Goal: Use online tool/utility: Utilize a website feature to perform a specific function

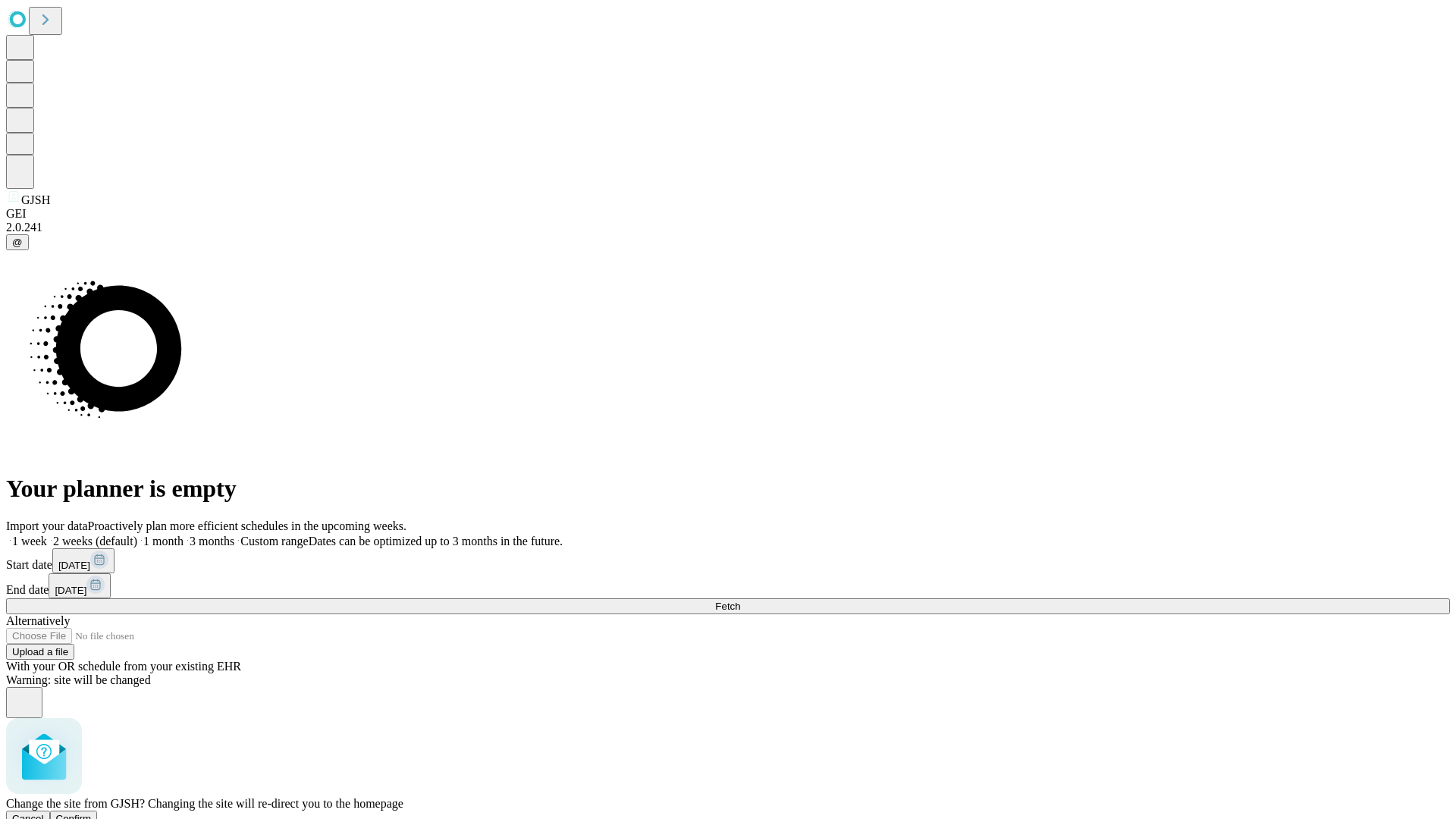
click at [92, 813] on span "Confirm" at bounding box center [73, 818] width 35 height 11
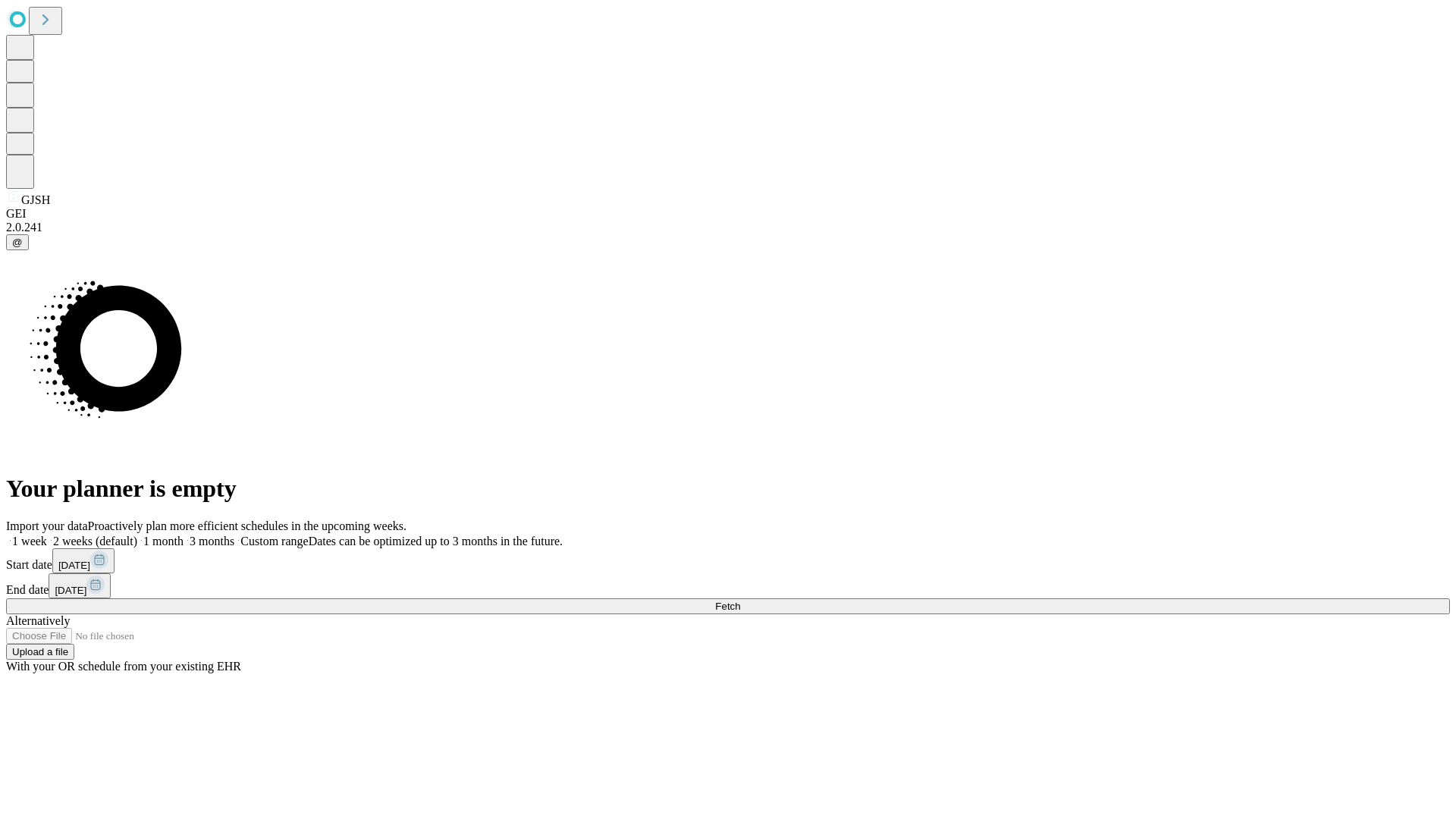
click at [183, 535] on label "1 month" at bounding box center [161, 541] width 46 height 13
click at [740, 600] on span "Fetch" at bounding box center [728, 606] width 25 height 11
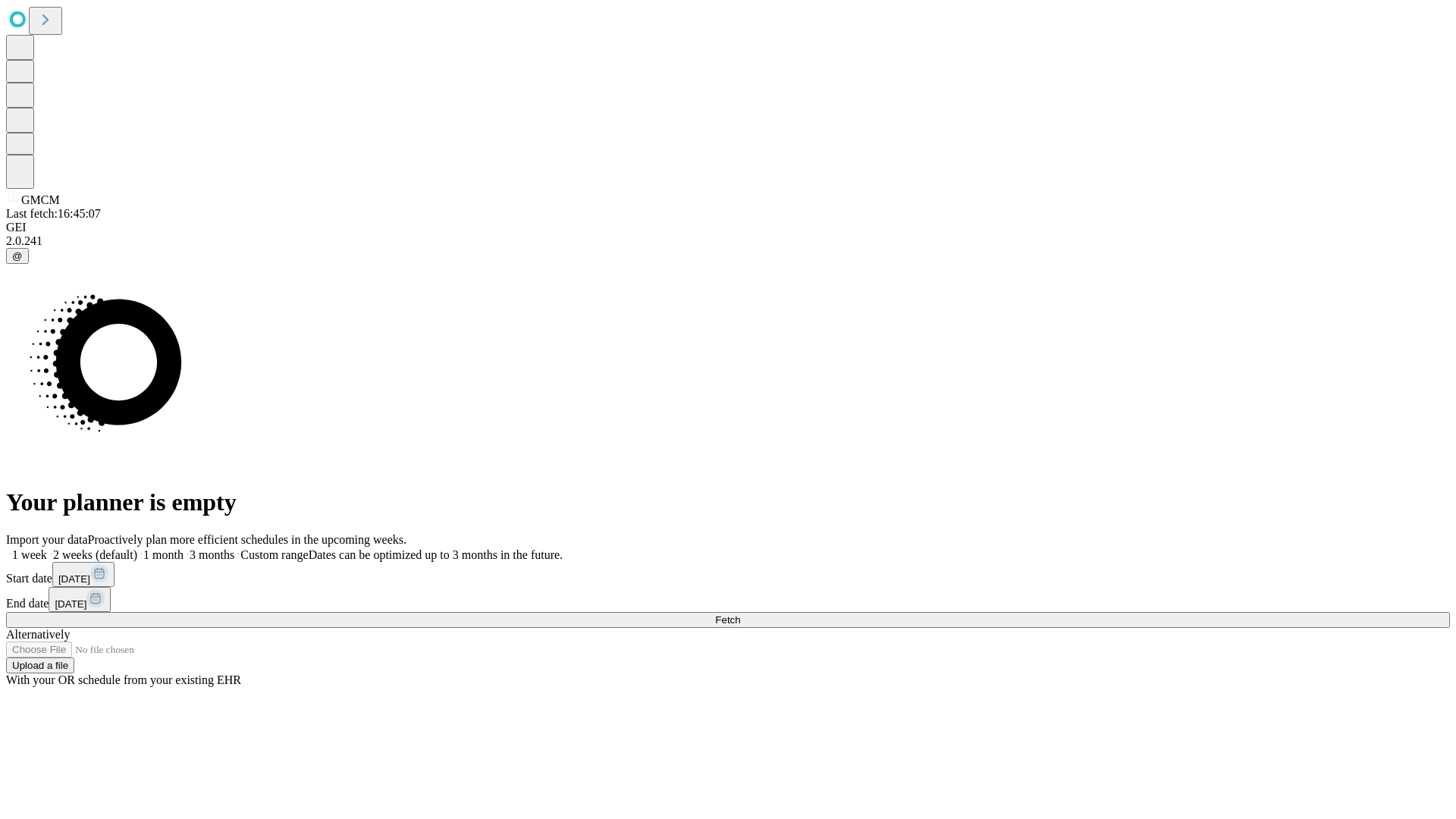
click at [183, 549] on label "1 month" at bounding box center [161, 555] width 46 height 13
click at [740, 614] on span "Fetch" at bounding box center [728, 619] width 25 height 11
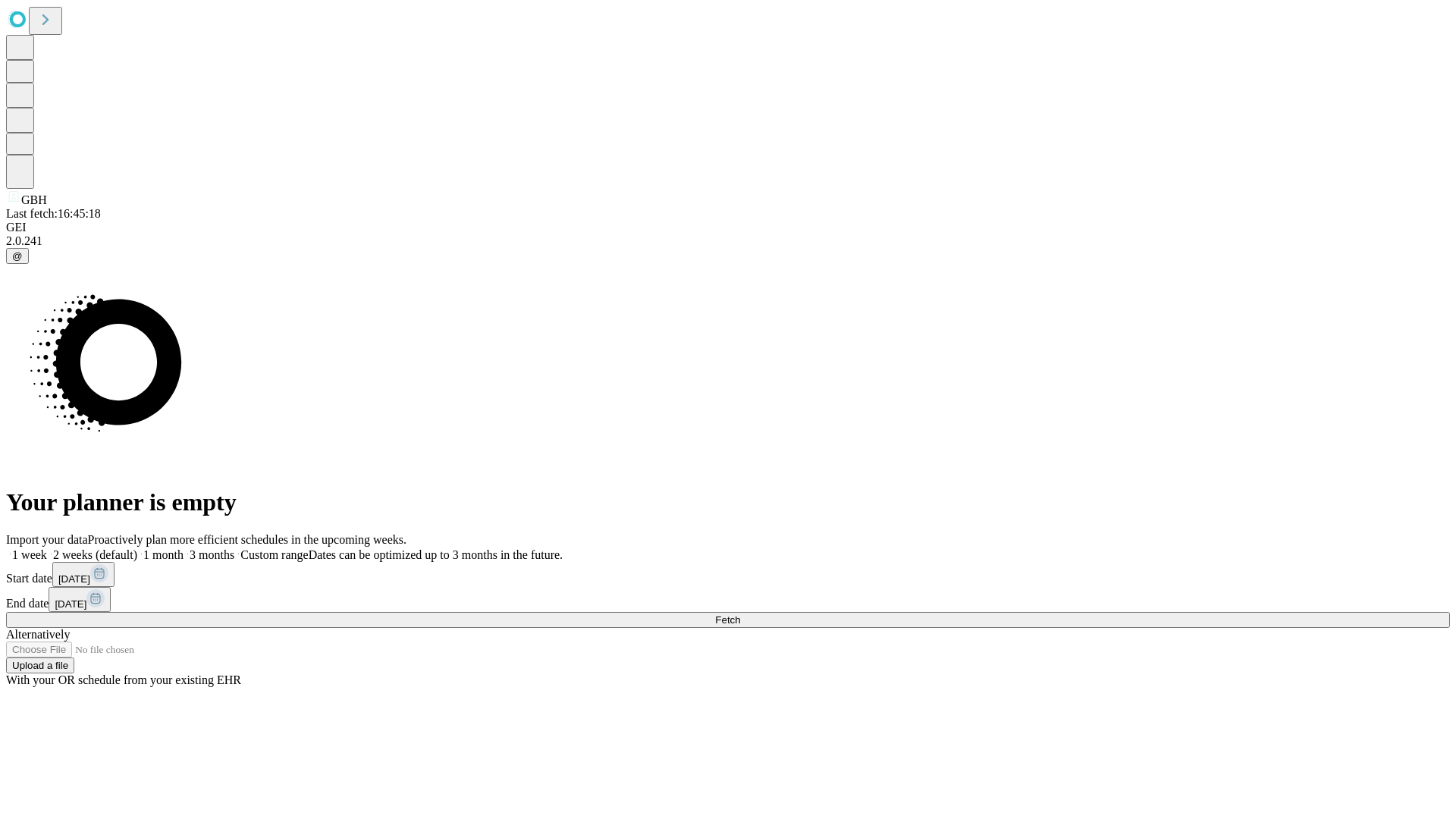
click at [183, 549] on label "1 month" at bounding box center [161, 555] width 46 height 13
click at [740, 614] on span "Fetch" at bounding box center [728, 619] width 25 height 11
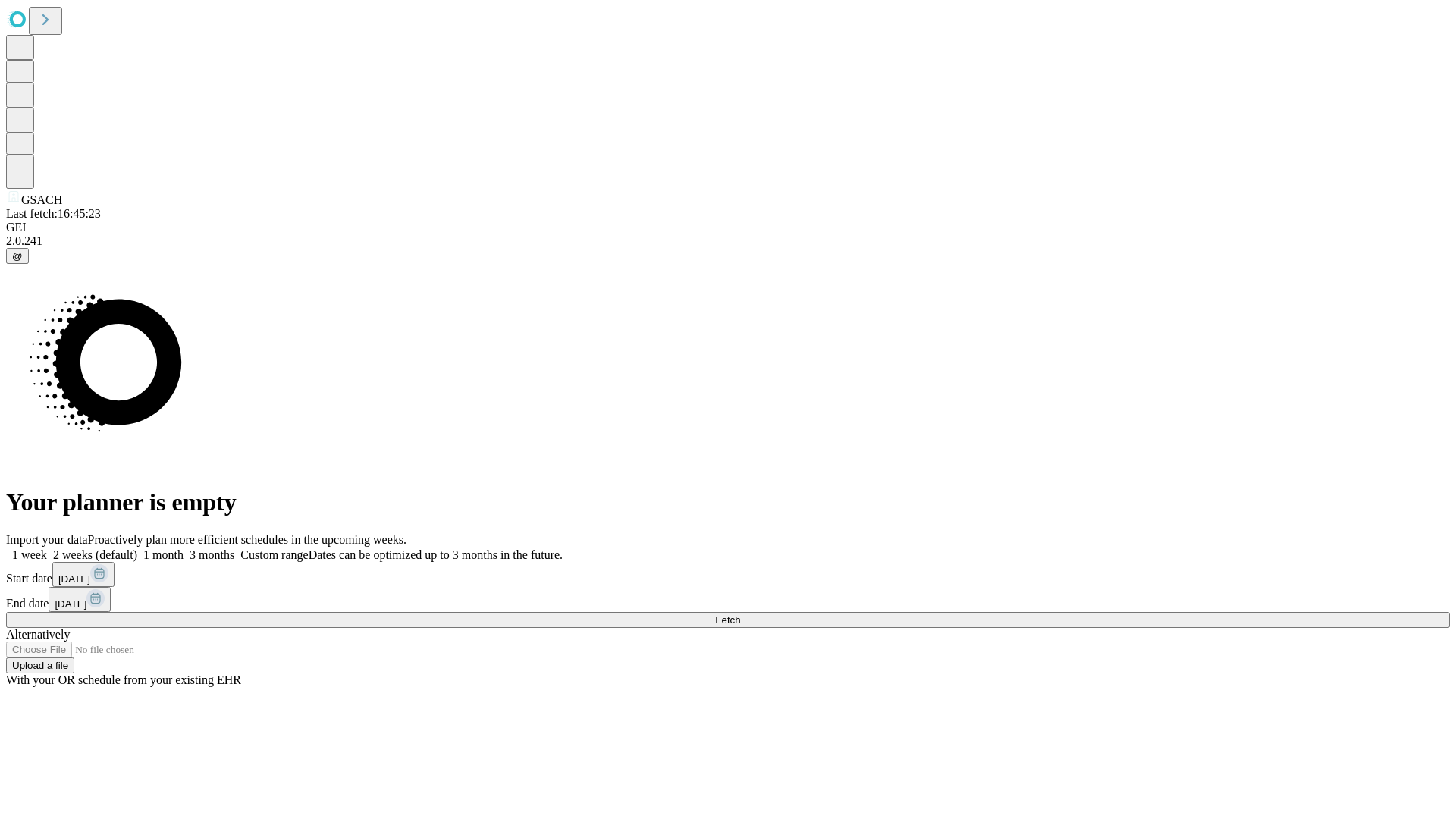
click at [183, 549] on label "1 month" at bounding box center [161, 555] width 46 height 13
click at [740, 614] on span "Fetch" at bounding box center [728, 619] width 25 height 11
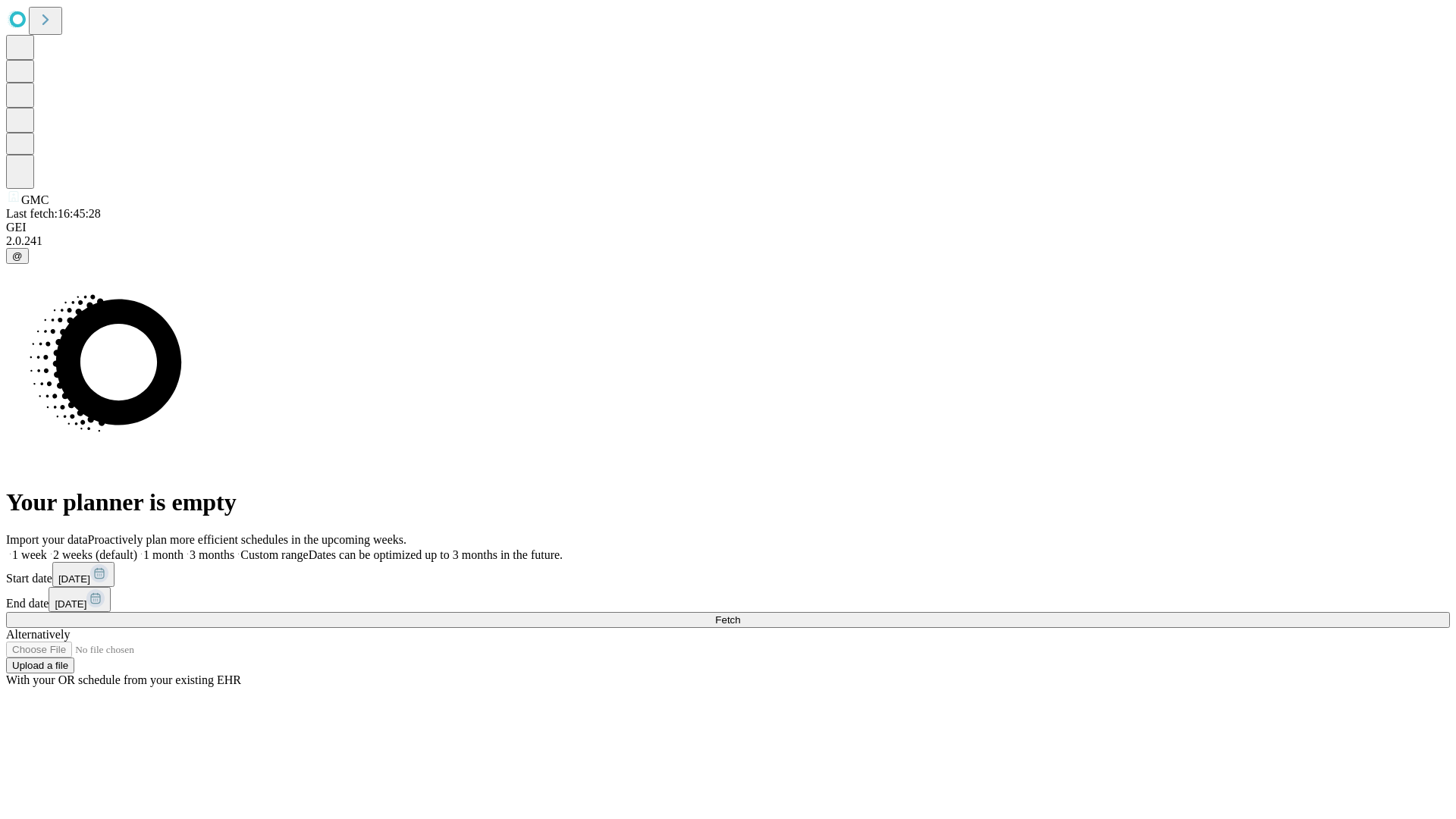
click at [183, 549] on label "1 month" at bounding box center [161, 555] width 46 height 13
click at [740, 614] on span "Fetch" at bounding box center [728, 619] width 25 height 11
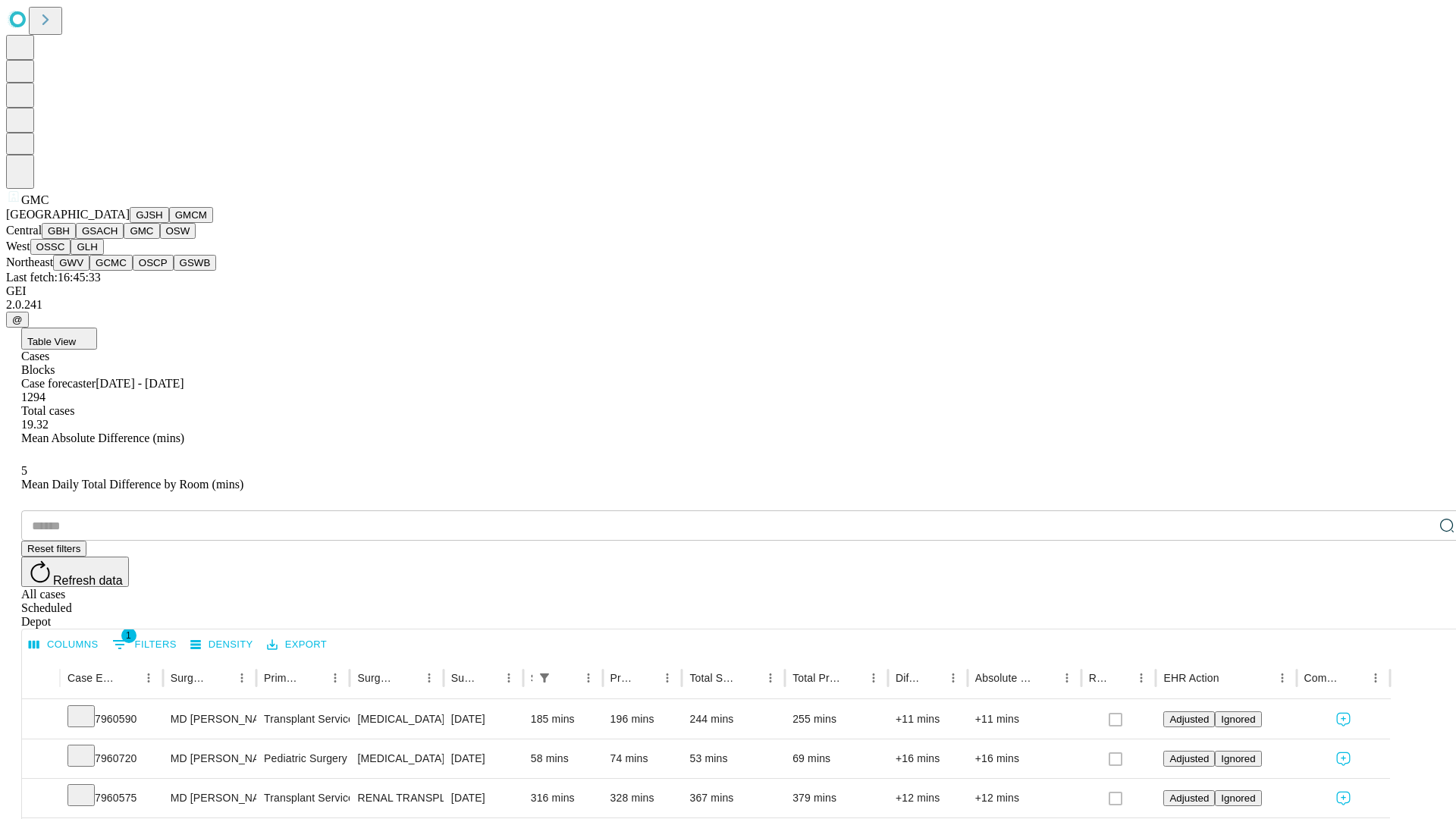
click at [160, 239] on button "OSW" at bounding box center [178, 231] width 36 height 16
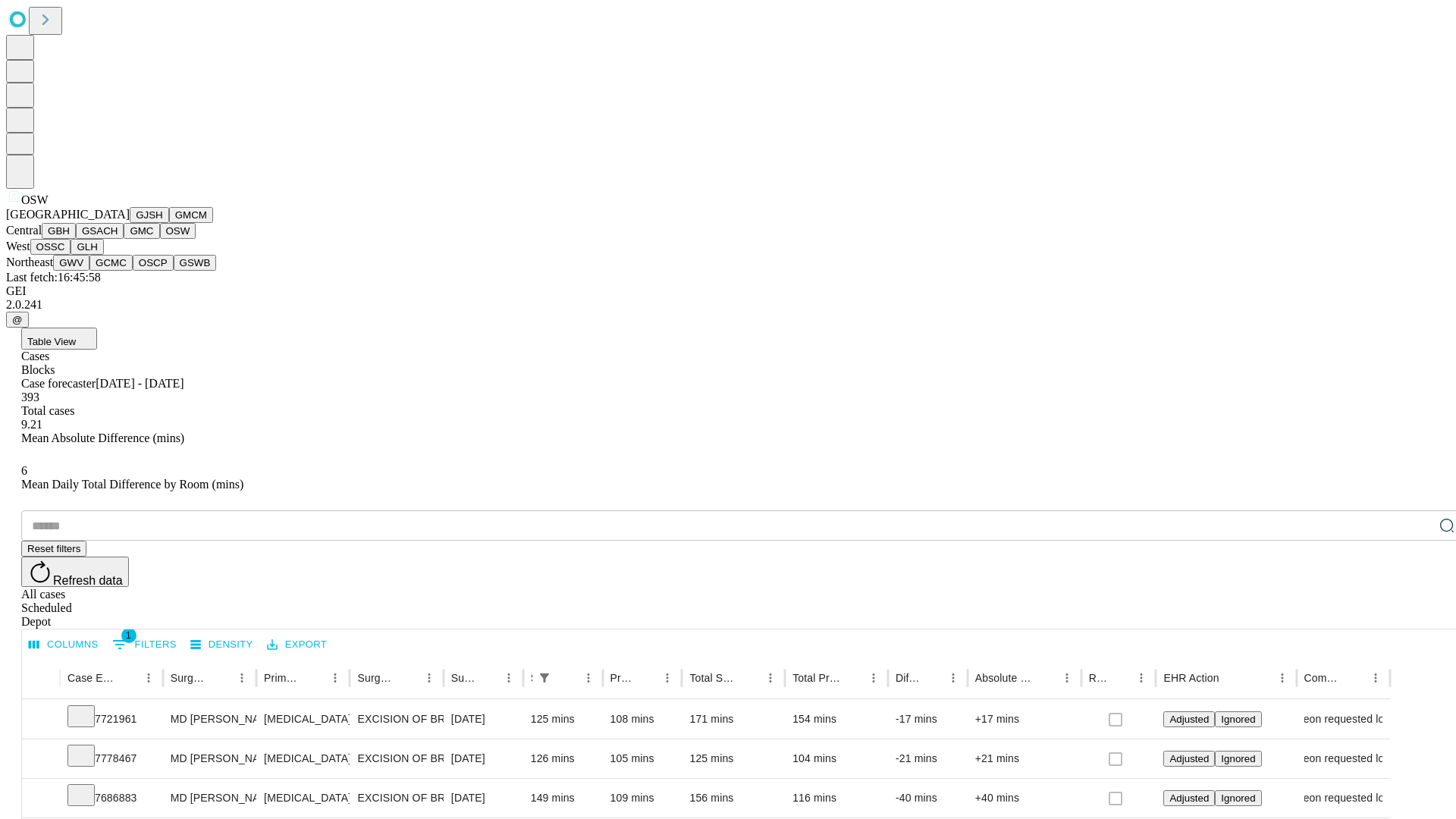
click at [71, 255] on button "OSSC" at bounding box center [51, 247] width 41 height 16
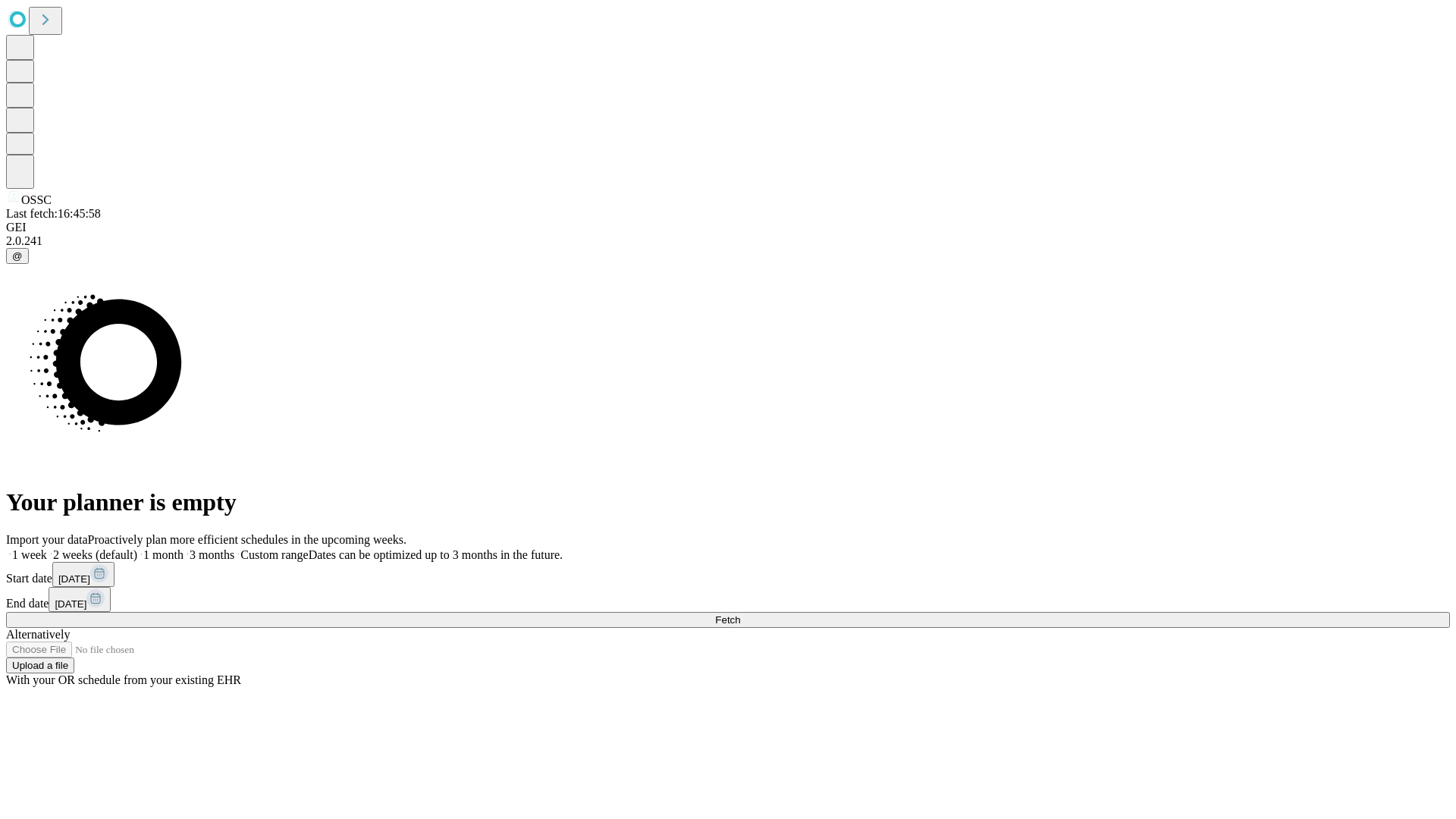
click at [183, 549] on label "1 month" at bounding box center [161, 555] width 46 height 13
click at [740, 614] on span "Fetch" at bounding box center [728, 619] width 25 height 11
click at [183, 549] on label "1 month" at bounding box center [161, 555] width 46 height 13
click at [740, 614] on span "Fetch" at bounding box center [728, 619] width 25 height 11
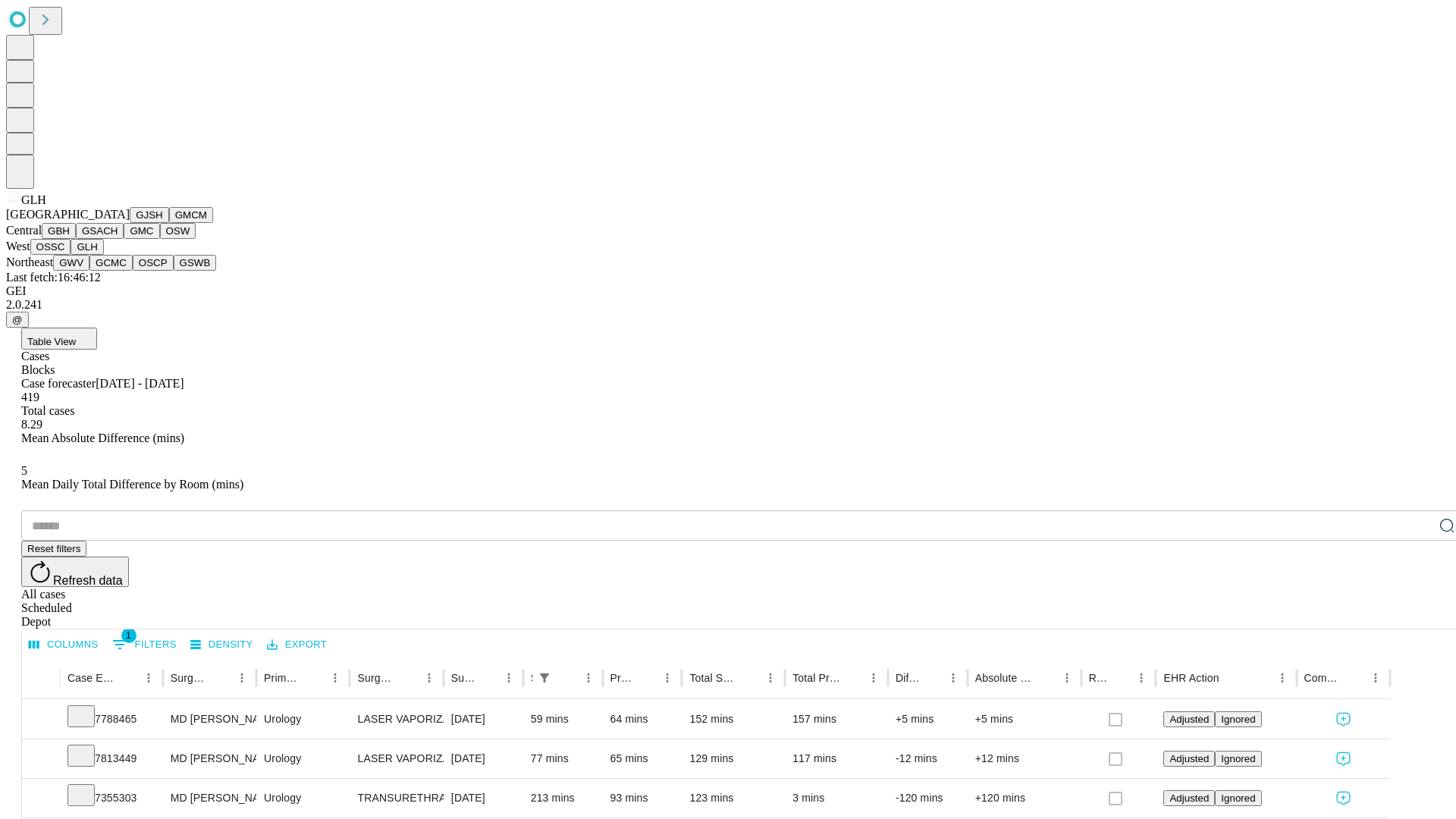
click at [89, 271] on button "GWV" at bounding box center [71, 262] width 36 height 16
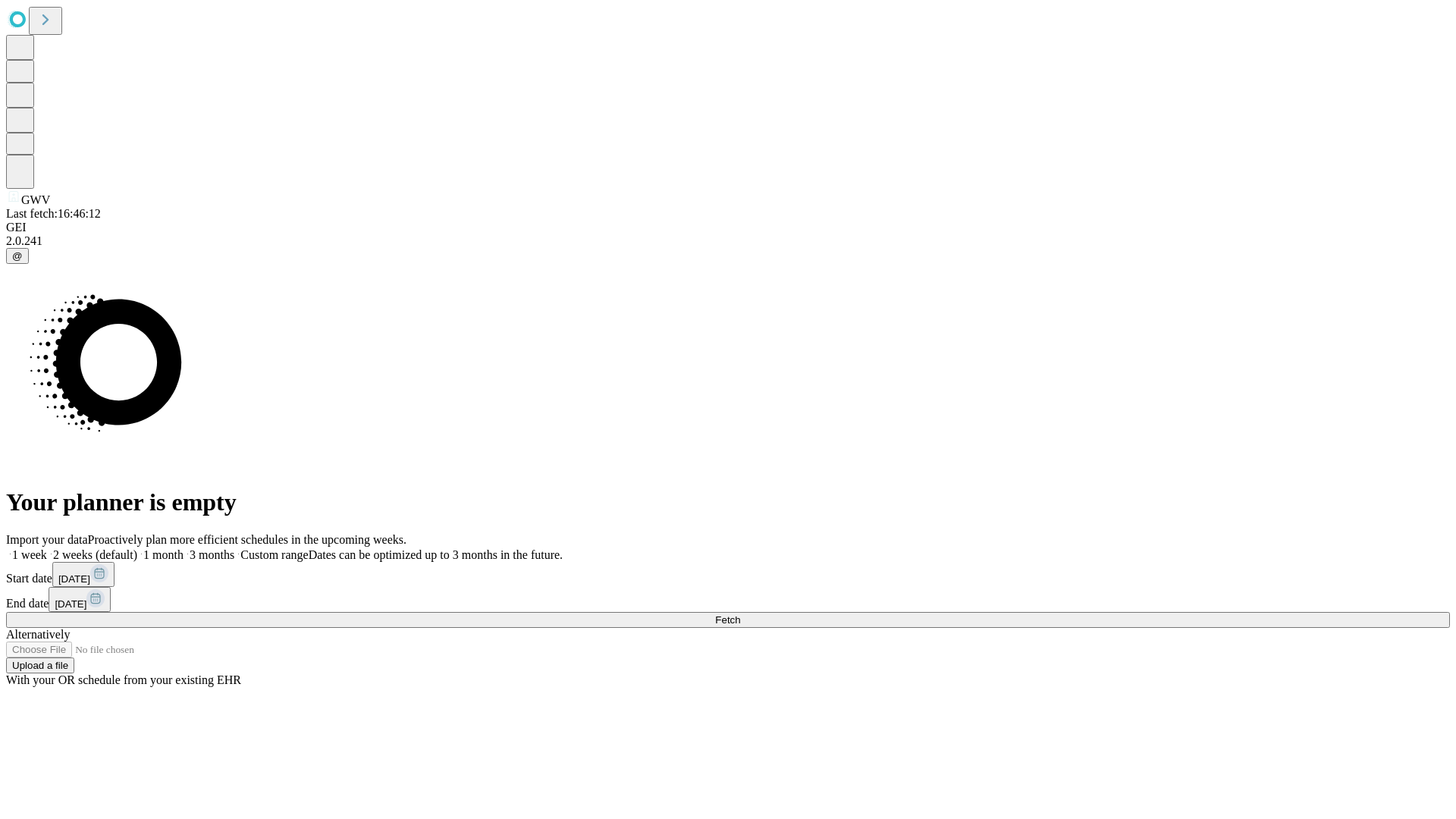
click at [183, 549] on label "1 month" at bounding box center [161, 555] width 46 height 13
click at [740, 614] on span "Fetch" at bounding box center [728, 619] width 25 height 11
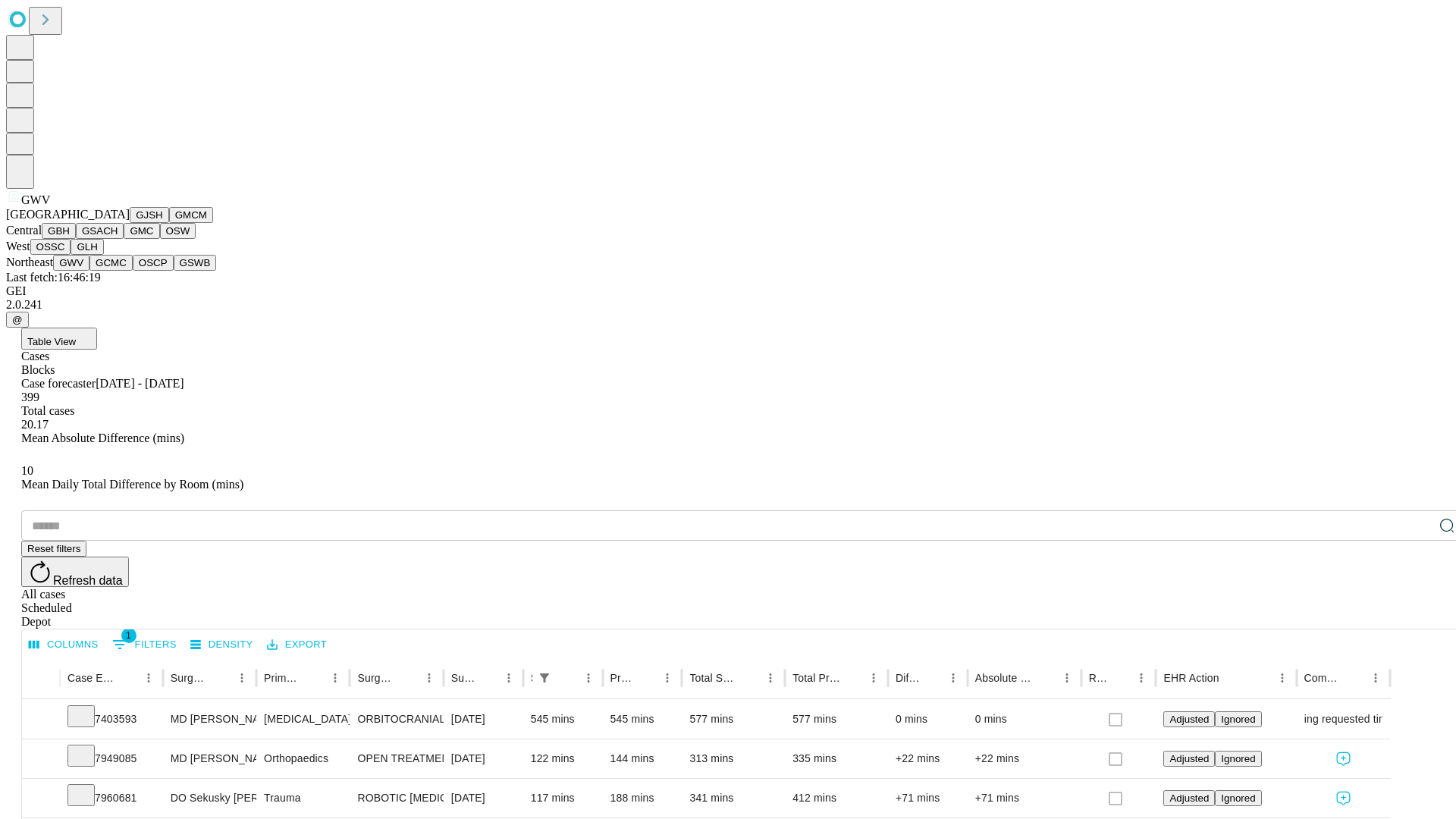
click at [118, 271] on button "GCMC" at bounding box center [111, 262] width 43 height 16
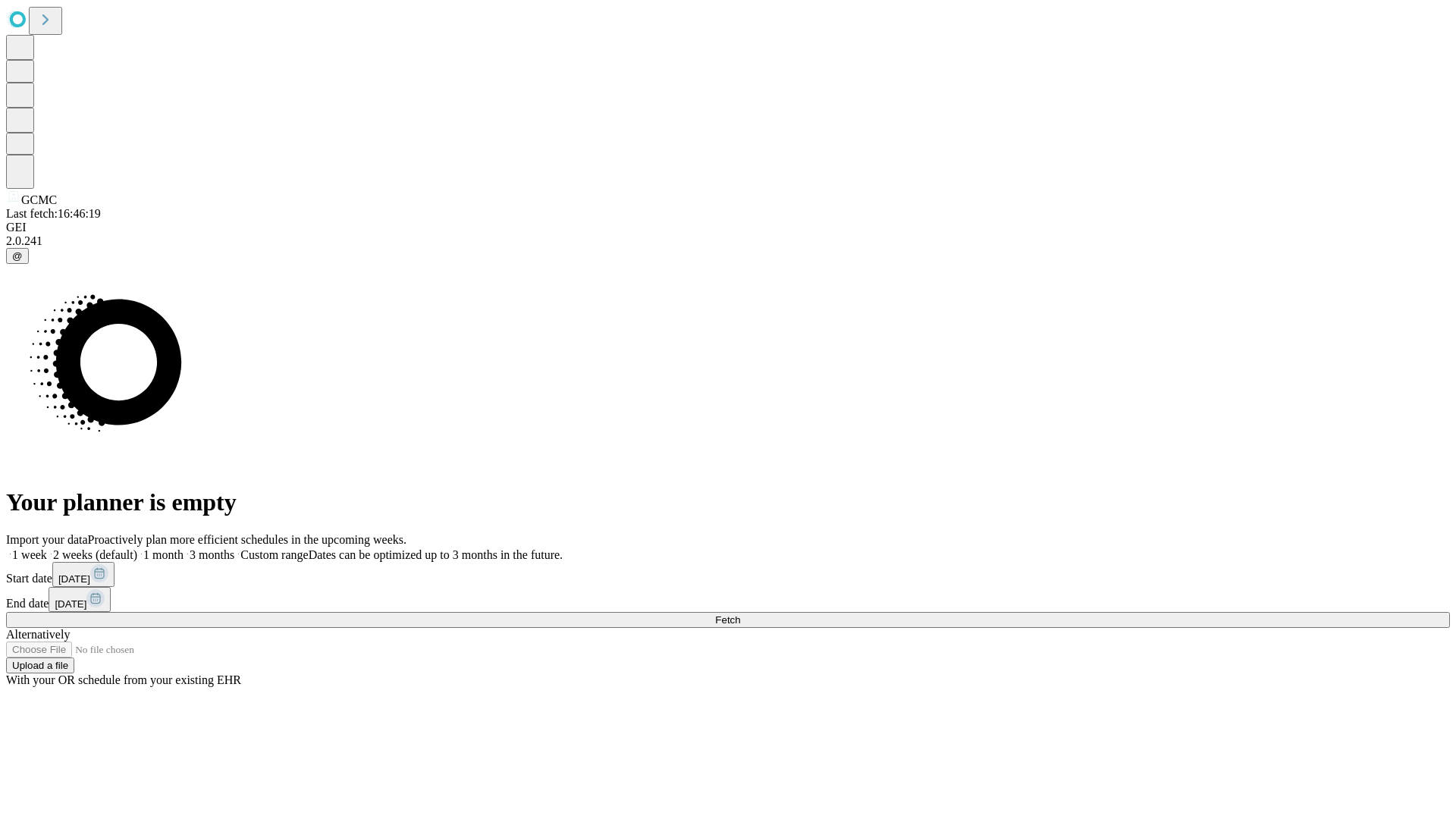
click at [183, 549] on label "1 month" at bounding box center [161, 555] width 46 height 13
click at [740, 614] on span "Fetch" at bounding box center [728, 619] width 25 height 11
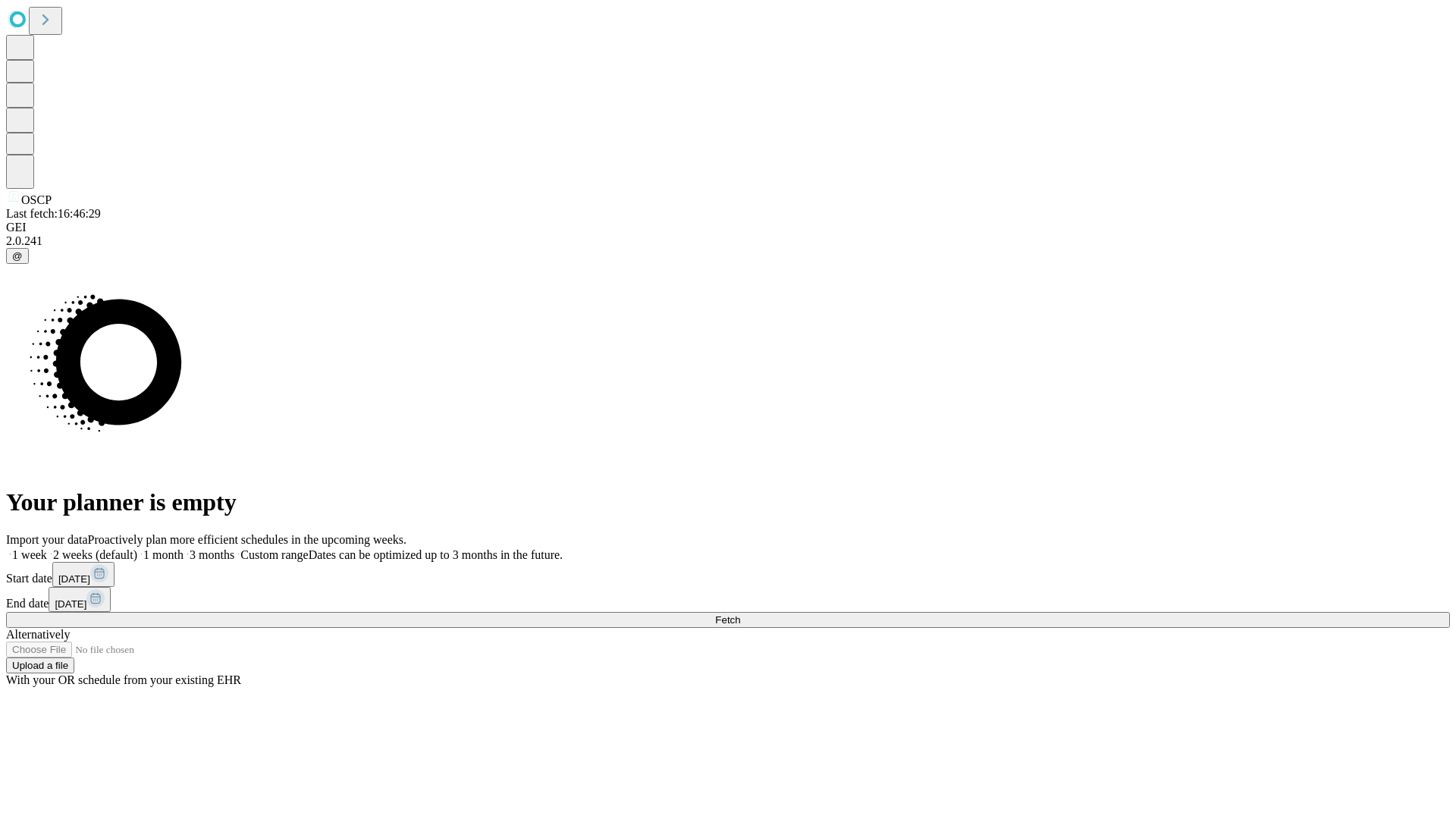
click at [183, 549] on label "1 month" at bounding box center [161, 555] width 46 height 13
click at [740, 614] on span "Fetch" at bounding box center [728, 619] width 25 height 11
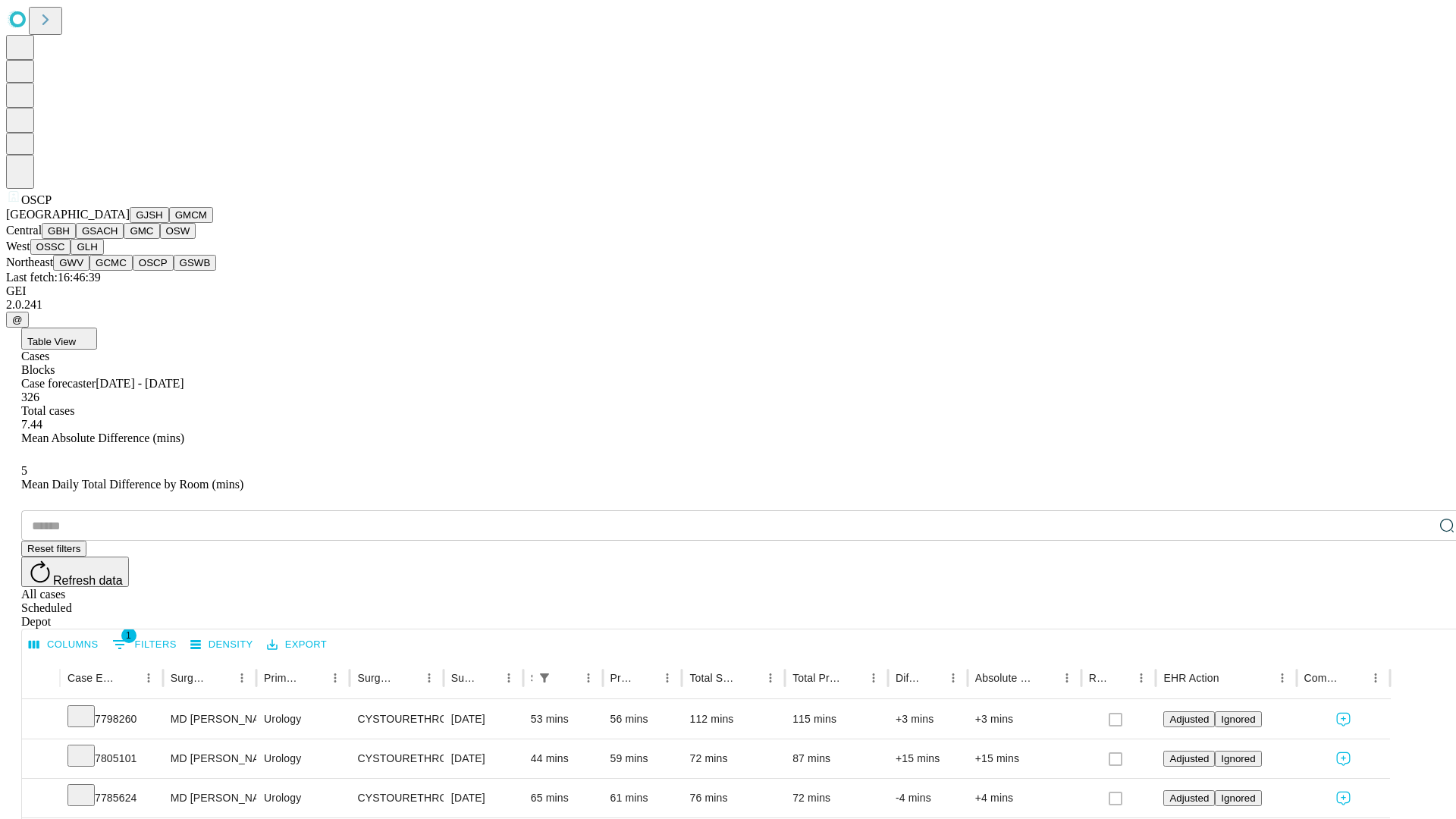
click at [174, 271] on button "GSWB" at bounding box center [195, 262] width 43 height 16
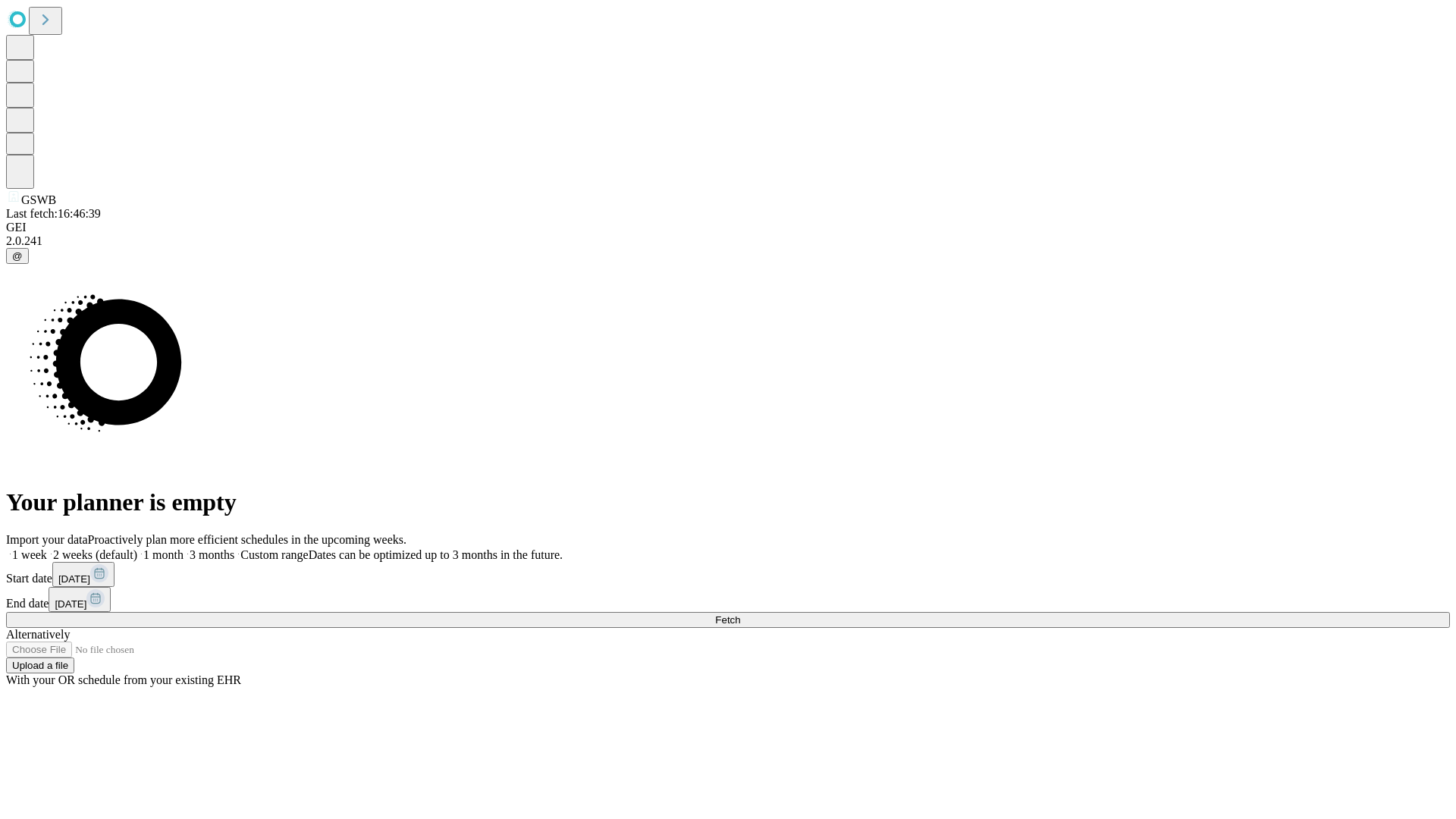
click at [183, 549] on label "1 month" at bounding box center [161, 555] width 46 height 13
click at [740, 614] on span "Fetch" at bounding box center [728, 619] width 25 height 11
